Goal: Task Accomplishment & Management: Manage account settings

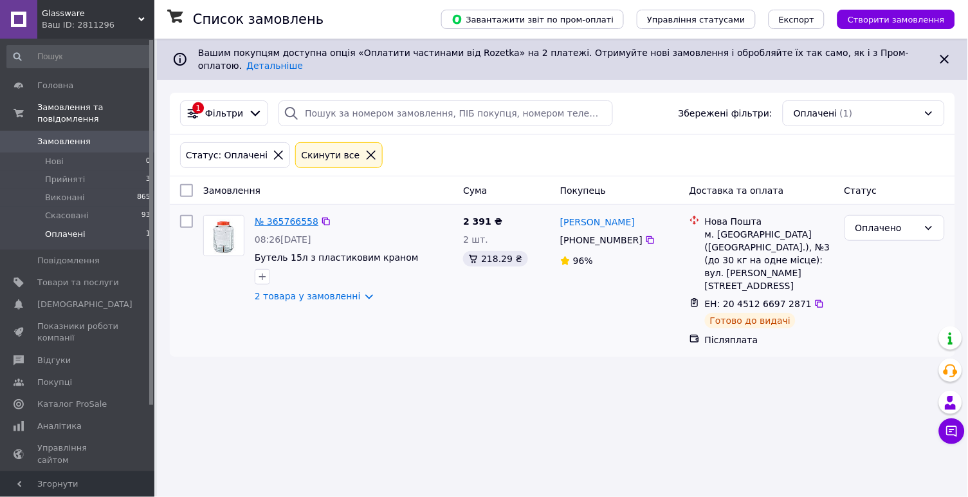
click at [280, 221] on link "№ 365766558" at bounding box center [287, 221] width 64 height 10
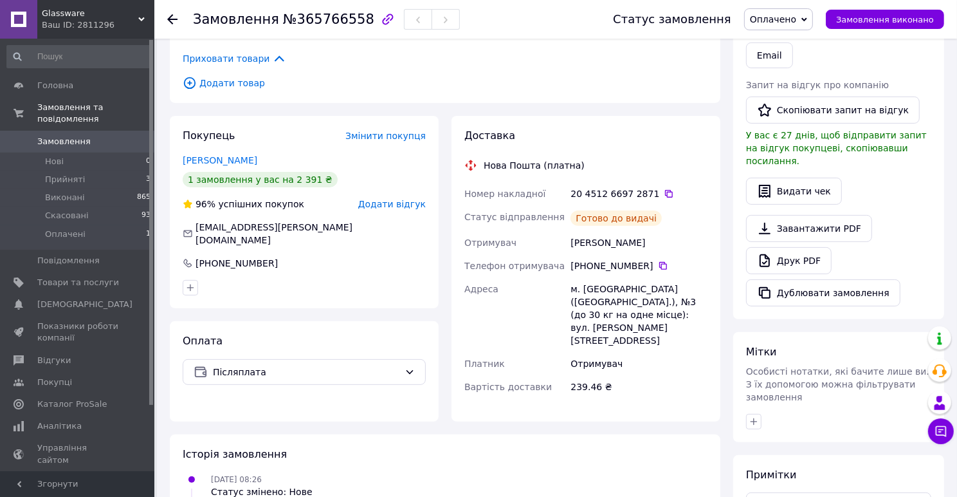
scroll to position [183, 0]
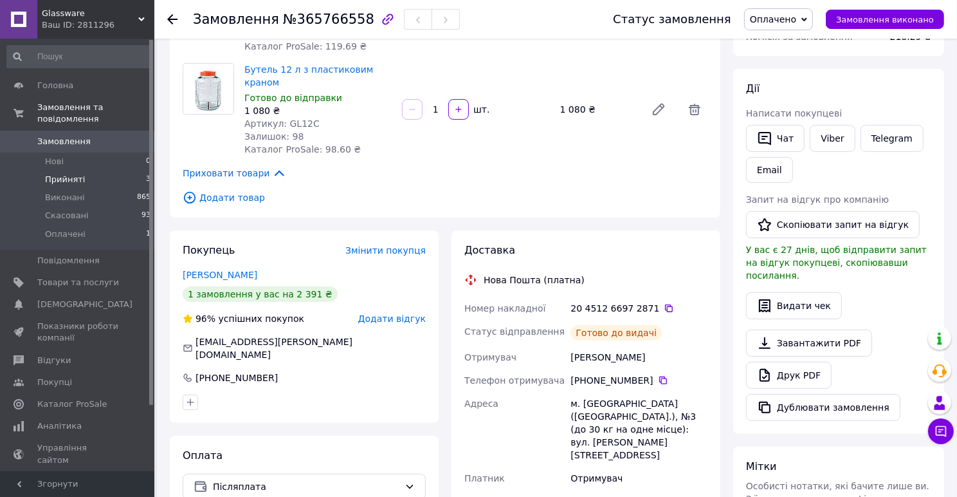
drag, startPoint x: 59, startPoint y: 174, endPoint x: 69, endPoint y: 174, distance: 9.7
click at [59, 174] on span "Прийняті" at bounding box center [65, 180] width 40 height 12
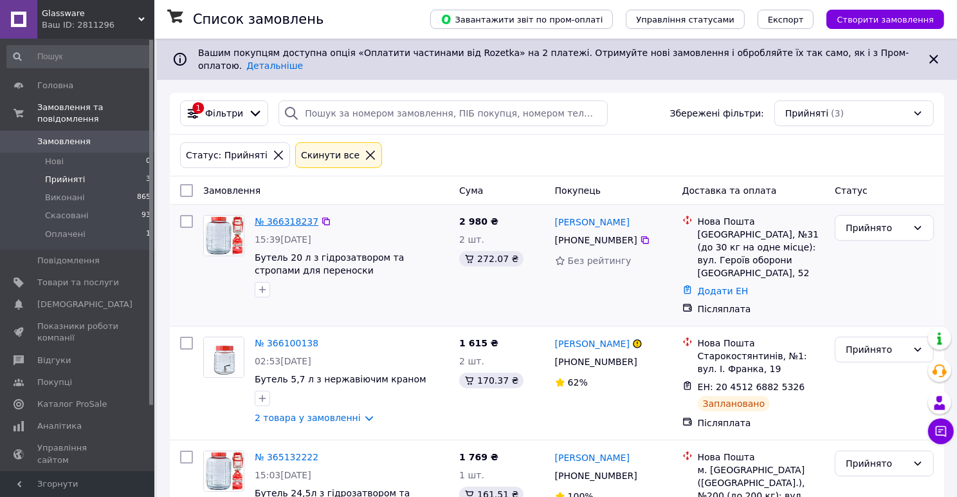
click at [289, 217] on link "№ 366318237" at bounding box center [287, 221] width 64 height 10
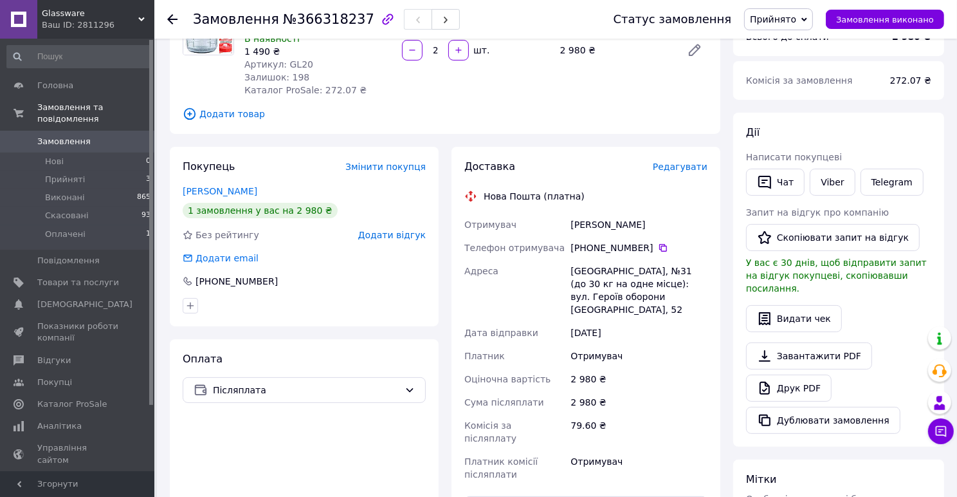
scroll to position [125, 0]
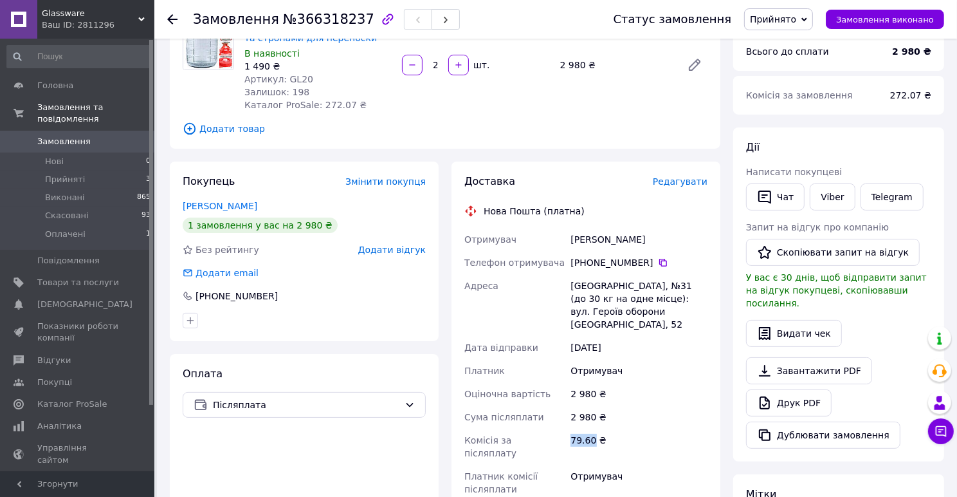
drag, startPoint x: 570, startPoint y: 426, endPoint x: 596, endPoint y: 423, distance: 25.9
click at [596, 428] on div "79.60 ₴" at bounding box center [639, 446] width 142 height 36
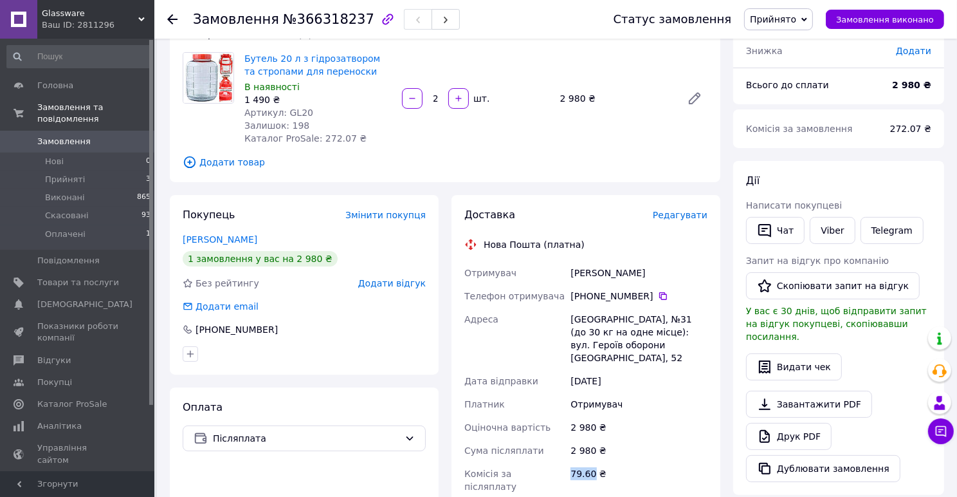
scroll to position [88, 0]
